Goal: Transaction & Acquisition: Purchase product/service

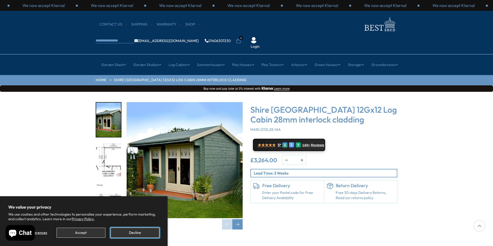
click at [135, 233] on button "Decline" at bounding box center [135, 233] width 49 height 10
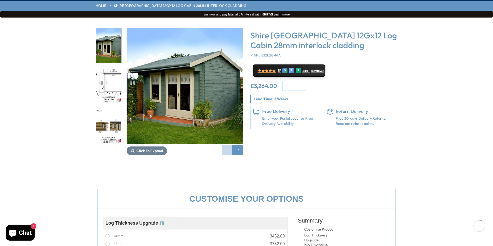
scroll to position [77, 0]
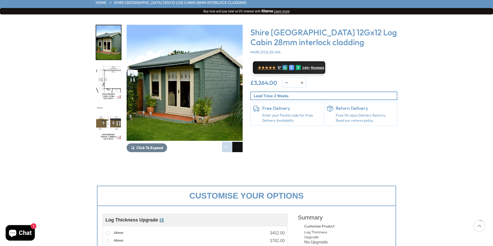
click at [237, 142] on div "Next slide" at bounding box center [238, 147] width 10 height 10
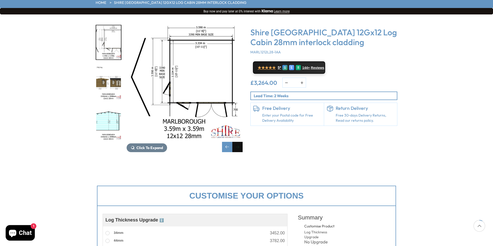
click at [237, 142] on div "Next slide" at bounding box center [238, 147] width 10 height 10
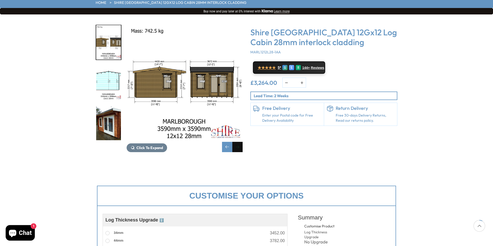
click at [237, 142] on div "Next slide" at bounding box center [238, 147] width 10 height 10
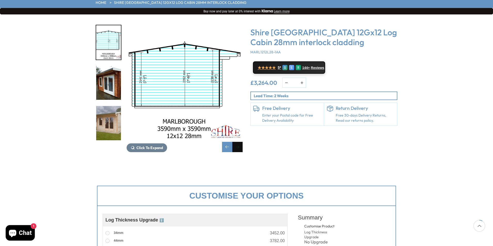
click at [237, 142] on div "Next slide" at bounding box center [238, 147] width 10 height 10
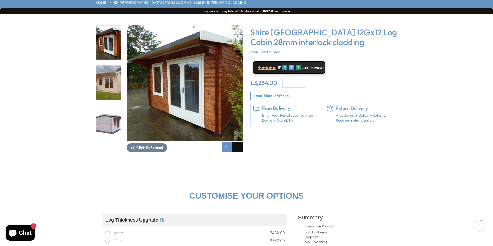
click at [237, 142] on div "Next slide" at bounding box center [238, 147] width 10 height 10
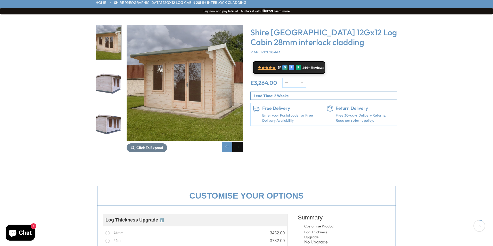
click at [237, 142] on div "Next slide" at bounding box center [238, 147] width 10 height 10
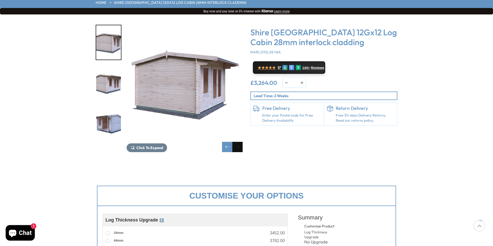
click at [237, 142] on div "Next slide" at bounding box center [238, 147] width 10 height 10
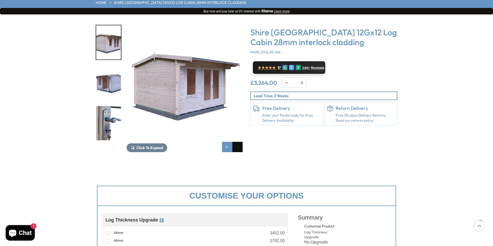
click at [237, 142] on div "Next slide" at bounding box center [238, 147] width 10 height 10
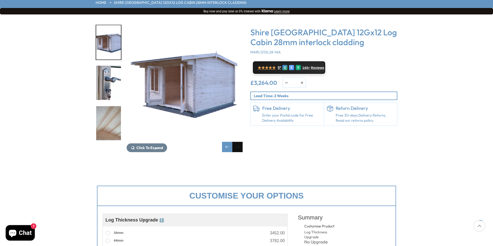
click at [237, 142] on div "Next slide" at bounding box center [238, 147] width 10 height 10
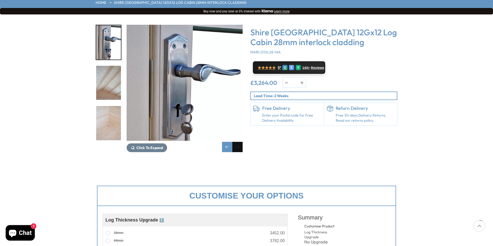
click at [237, 142] on div "Next slide" at bounding box center [238, 147] width 10 height 10
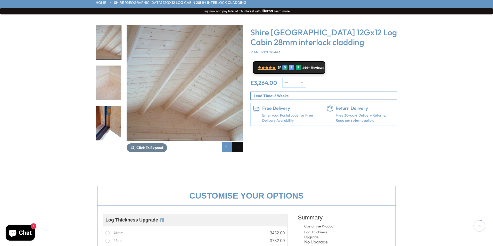
click at [237, 142] on div "Next slide" at bounding box center [238, 147] width 10 height 10
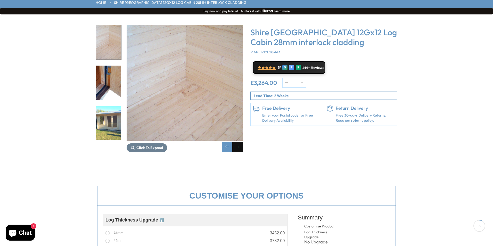
click at [237, 142] on div "Next slide" at bounding box center [238, 147] width 10 height 10
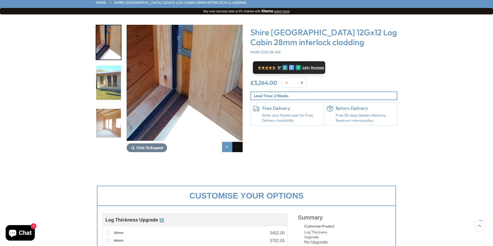
click at [237, 142] on div "Next slide" at bounding box center [238, 147] width 10 height 10
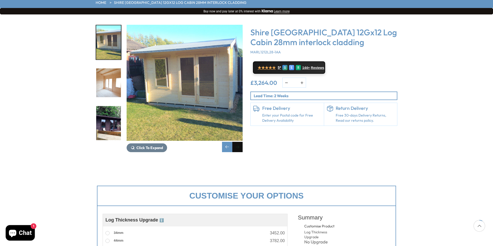
click at [237, 142] on div "Next slide" at bounding box center [238, 147] width 10 height 10
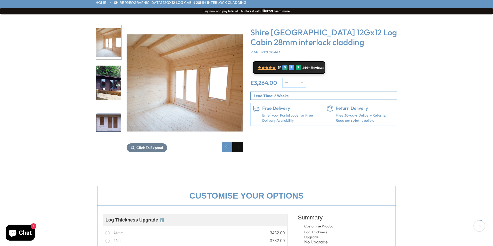
click at [237, 142] on div "Next slide" at bounding box center [238, 147] width 10 height 10
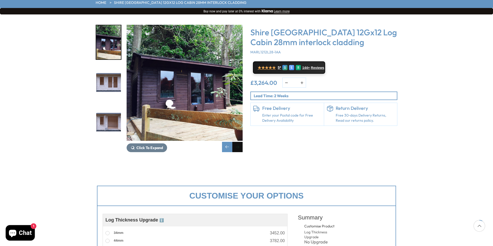
click at [237, 142] on div "Next slide" at bounding box center [238, 147] width 10 height 10
